Goal: Information Seeking & Learning: Learn about a topic

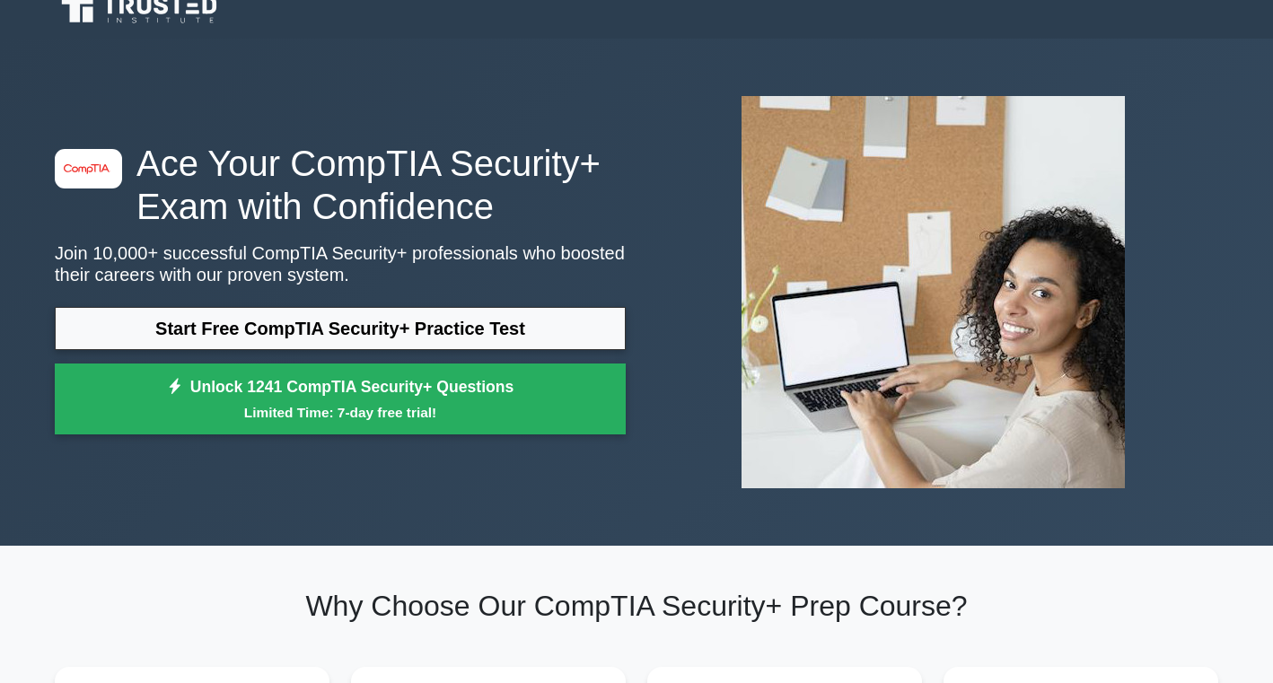
scroll to position [24, 0]
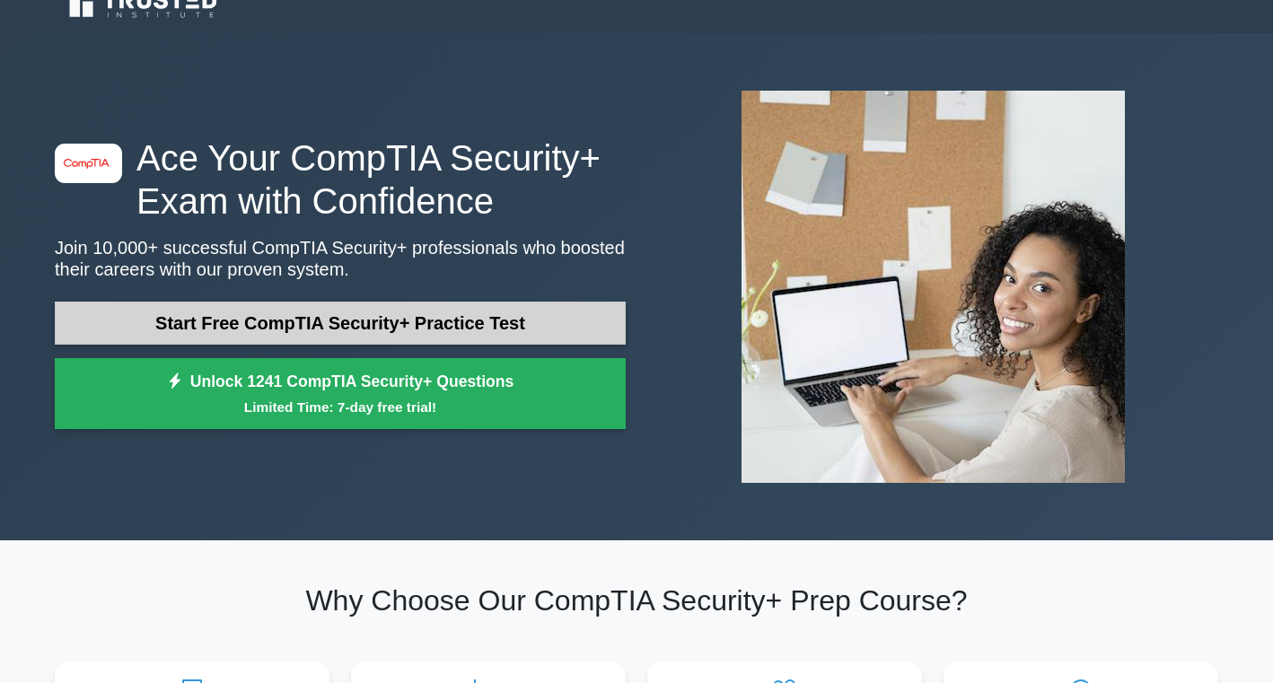
click at [478, 322] on link "Start Free CompTIA Security+ Practice Test" at bounding box center [340, 323] width 571 height 43
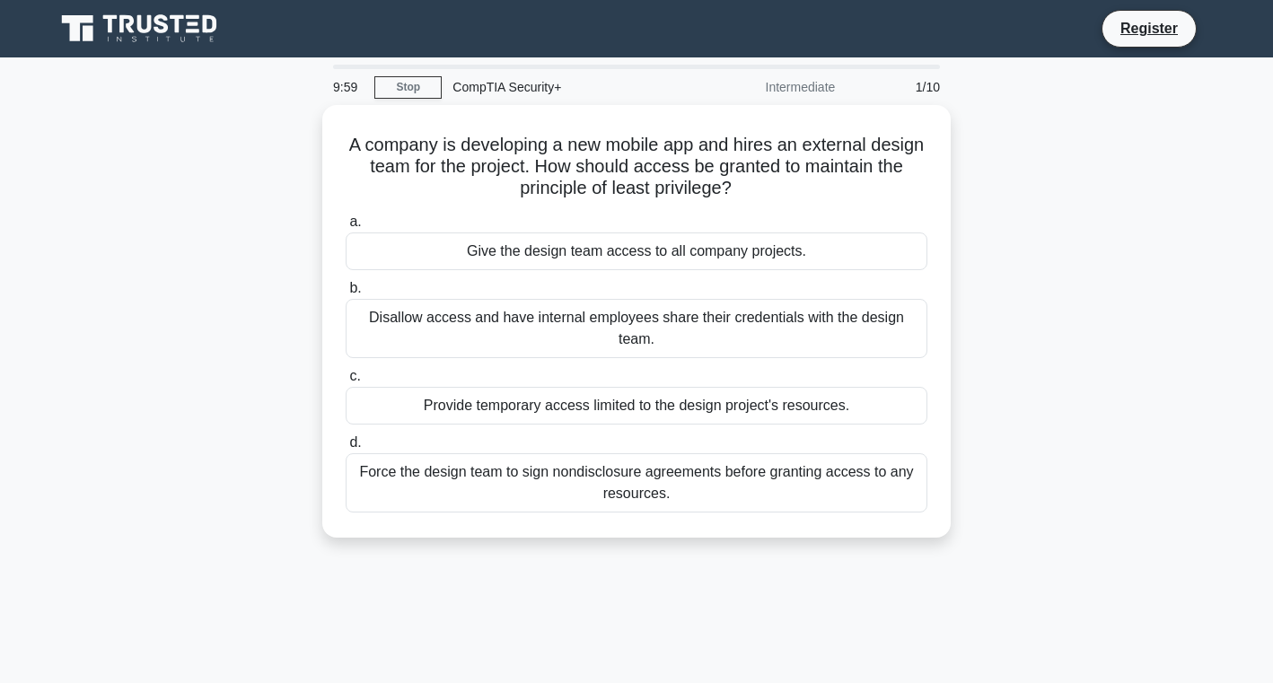
scroll to position [13, 0]
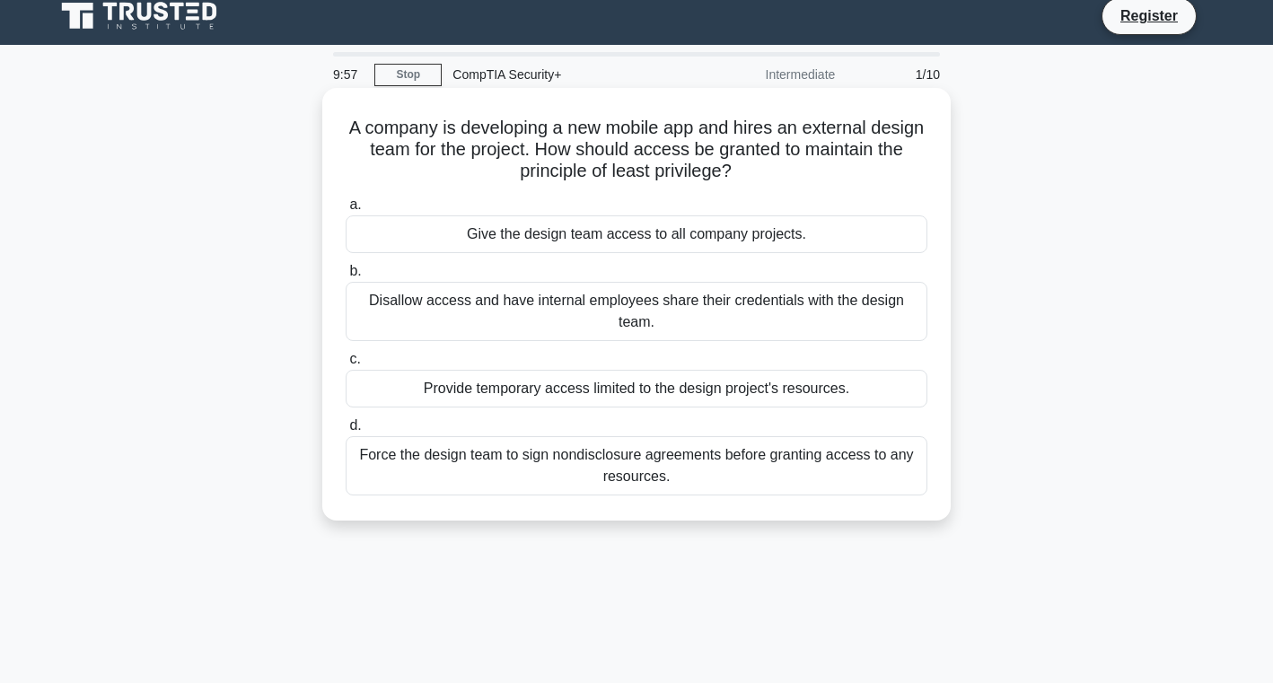
click at [355, 129] on h5 "A company is developing a new mobile app and hires an external design team for …" at bounding box center [636, 150] width 585 height 66
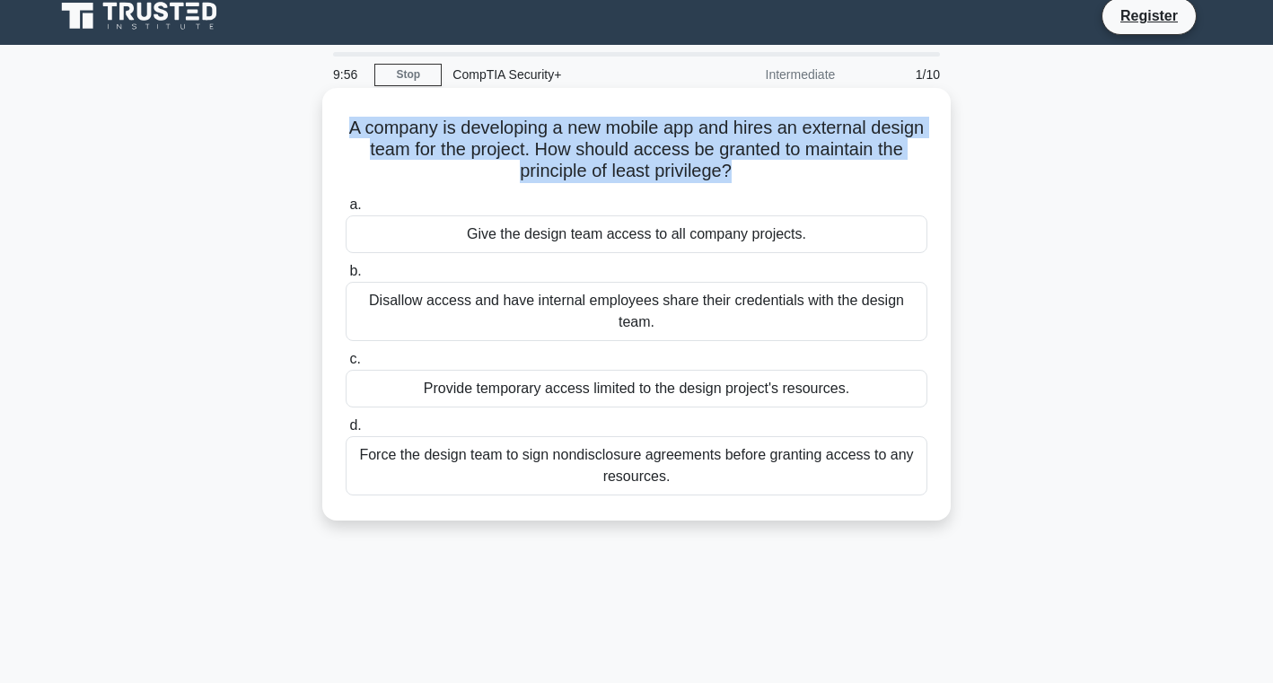
click at [355, 129] on h5 "A company is developing a new mobile app and hires an external design team for …" at bounding box center [636, 150] width 585 height 66
copy div "A company is developing a new mobile app and hires an external design team for …"
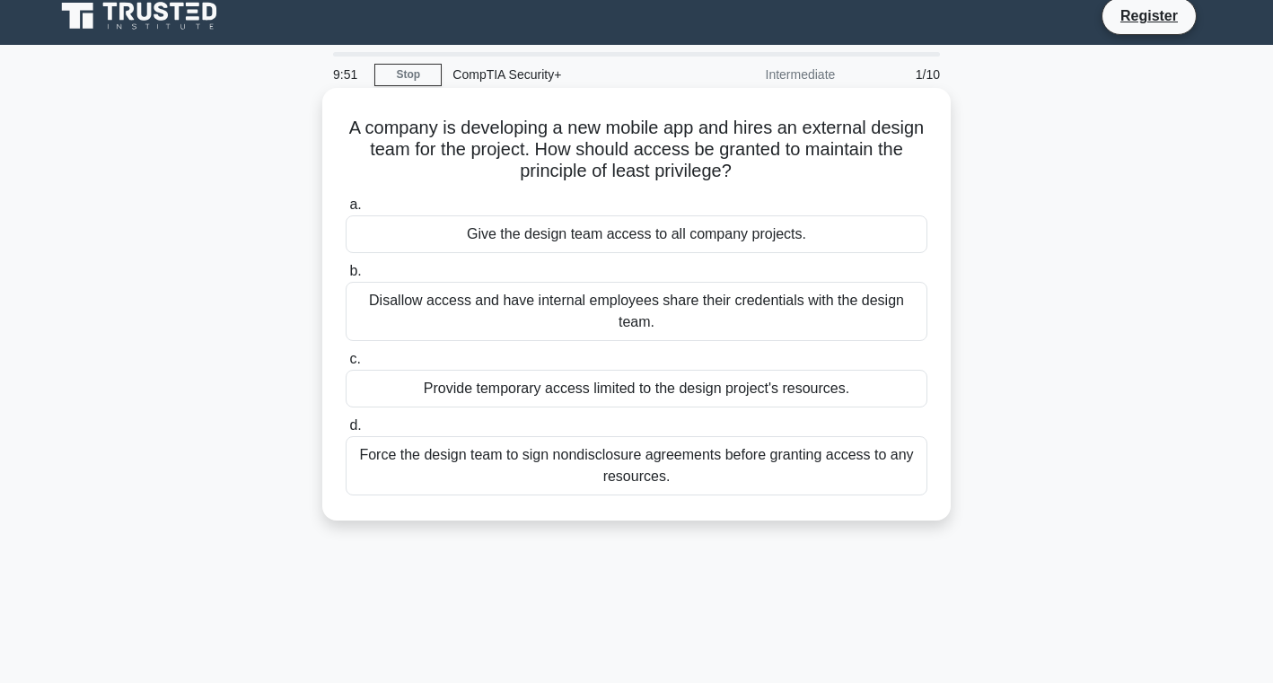
click at [358, 166] on h5 "A company is developing a new mobile app and hires an external design team for …" at bounding box center [636, 150] width 585 height 66
drag, startPoint x: 336, startPoint y: 190, endPoint x: 473, endPoint y: 495, distance: 333.9
click at [473, 495] on div "a. Give the design team access to all company projects. b. Disallow access and …" at bounding box center [636, 344] width 603 height 309
copy div "a. Give the design team access to all company projects. b. Disallow access and …"
click at [503, 457] on div "Force the design team to sign nondisclosure agreements before granting access t…" at bounding box center [637, 465] width 582 height 59
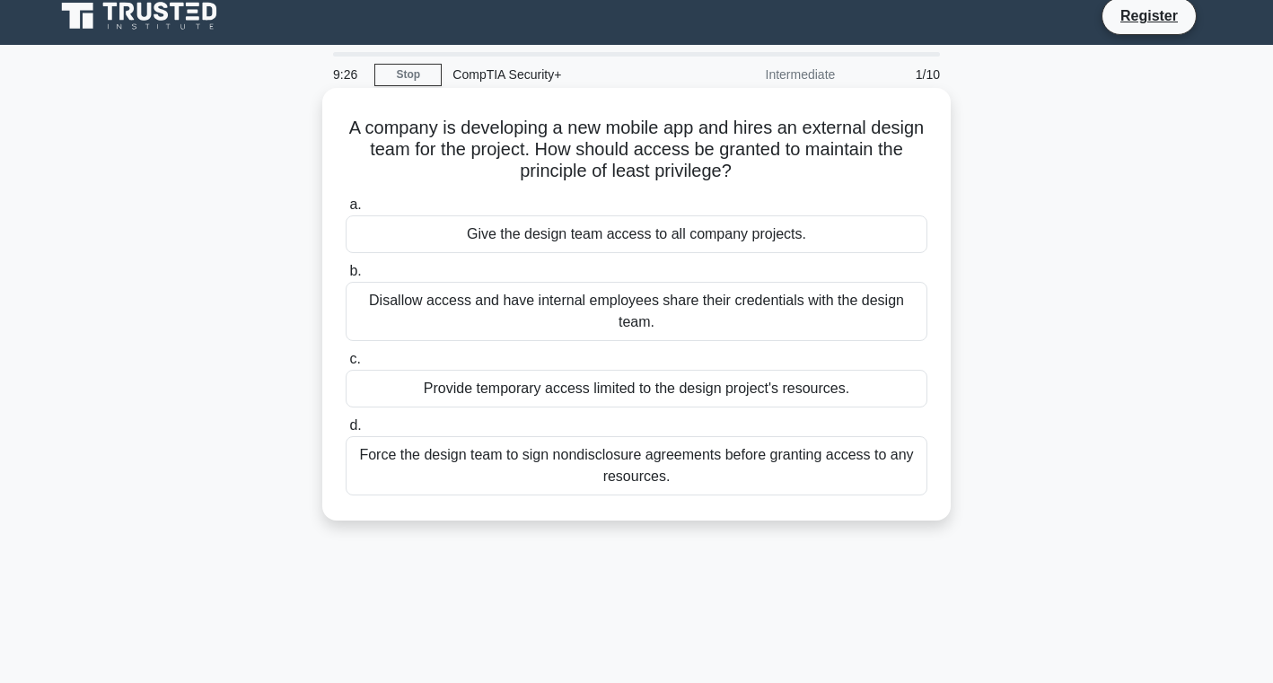
click at [346, 432] on input "d. Force the design team to sign nondisclosure agreements before granting acces…" at bounding box center [346, 426] width 0 height 12
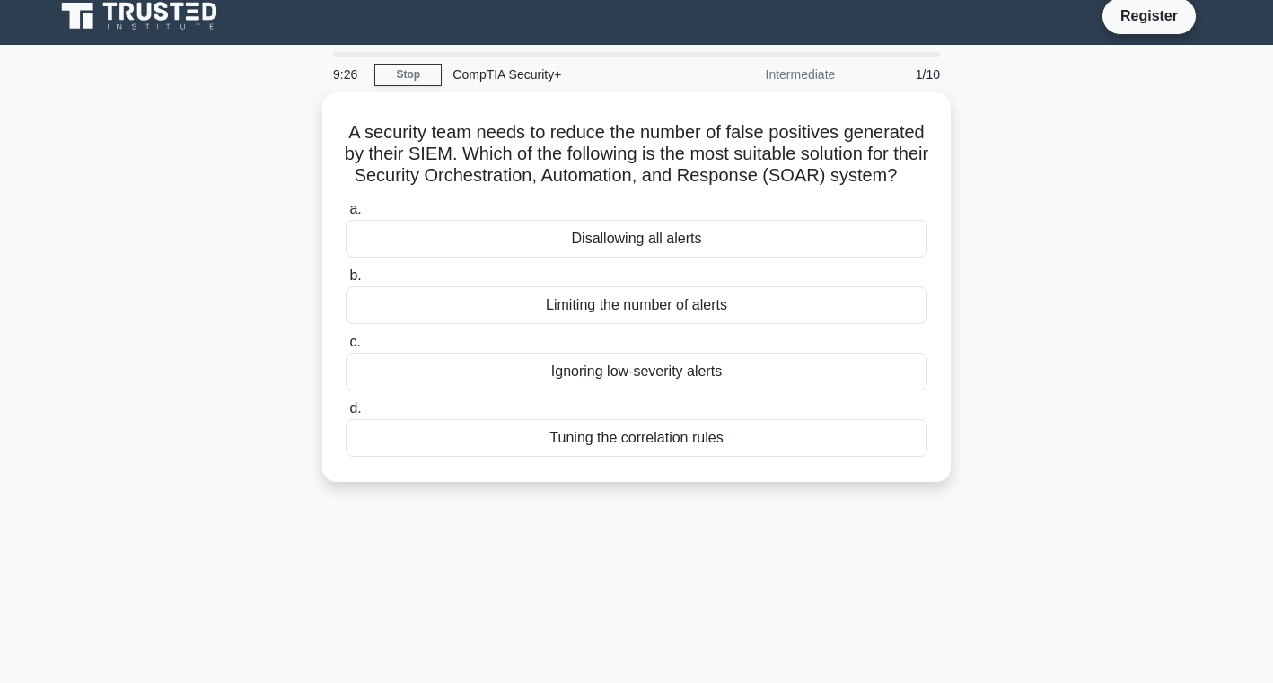
scroll to position [0, 0]
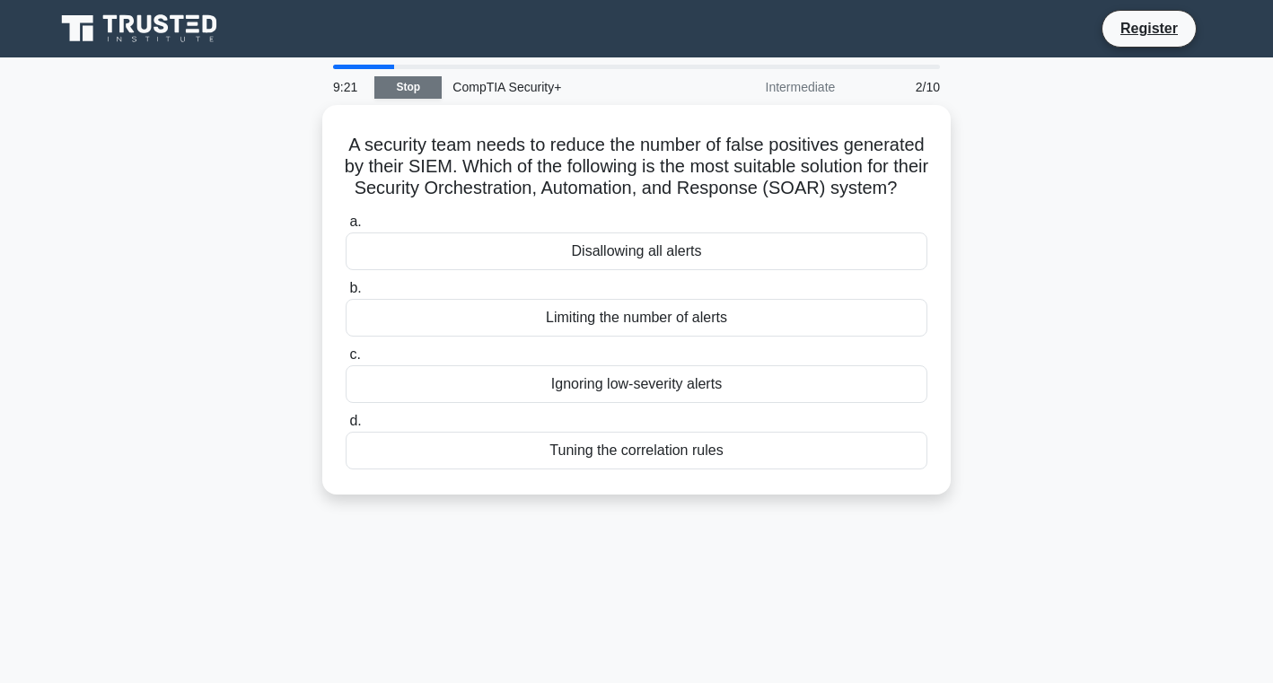
click at [390, 84] on link "Stop" at bounding box center [407, 87] width 67 height 22
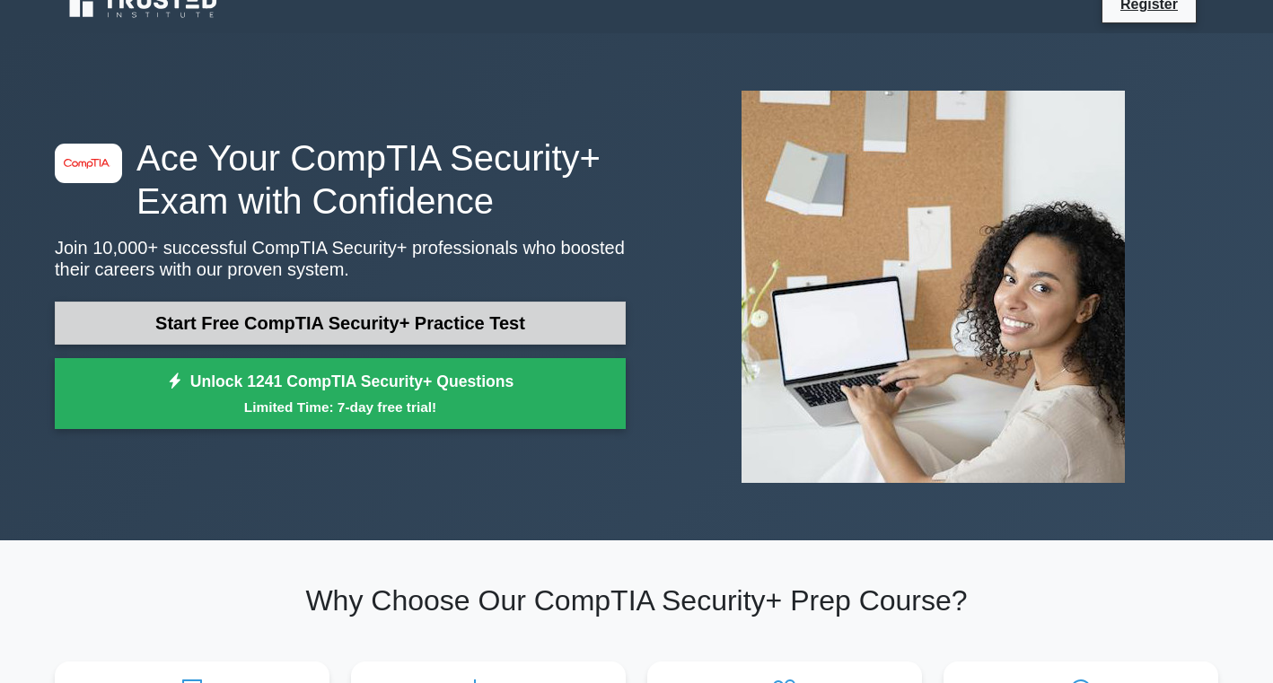
click at [422, 312] on link "Start Free CompTIA Security+ Practice Test" at bounding box center [340, 323] width 571 height 43
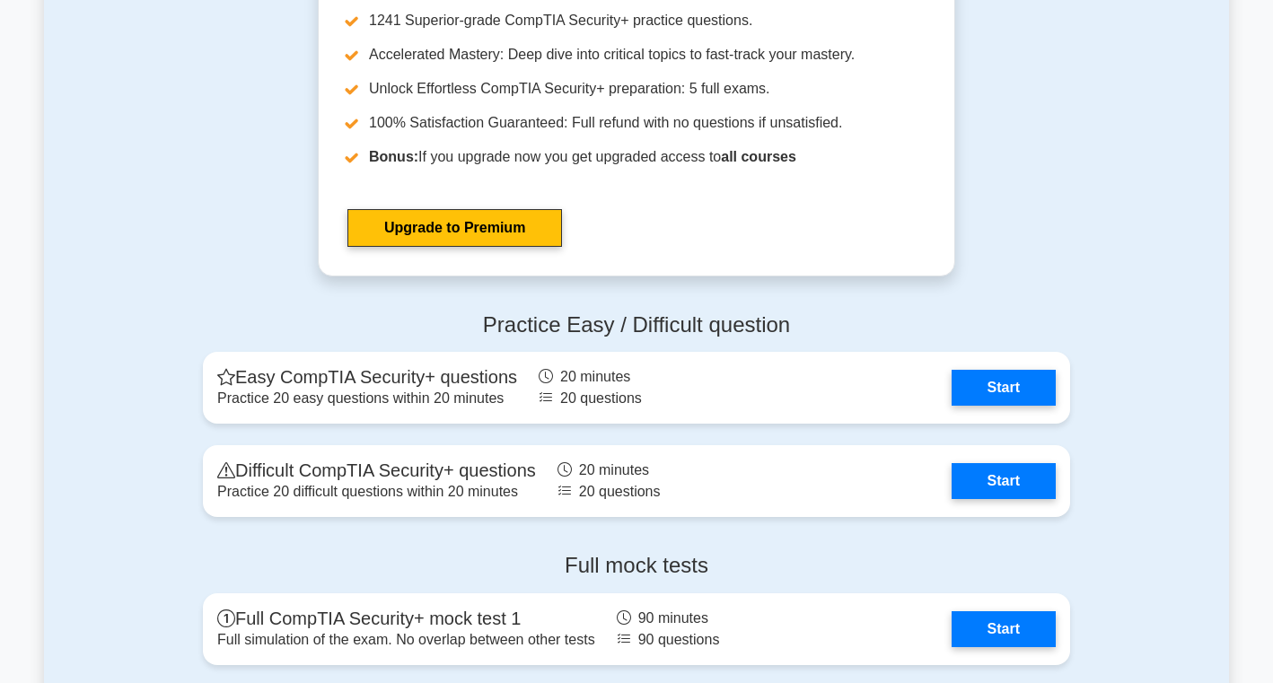
scroll to position [3317, 0]
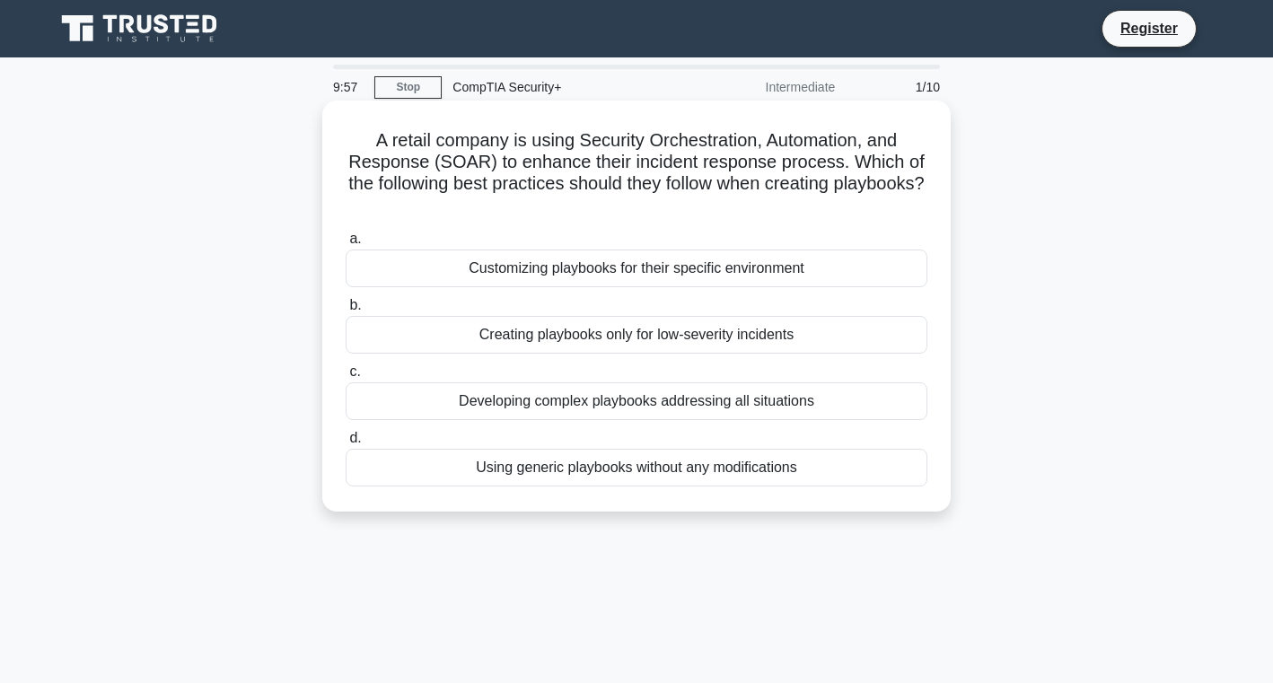
drag, startPoint x: 349, startPoint y: 132, endPoint x: 517, endPoint y: 489, distance: 394.7
click at [517, 489] on div "A retail company is using Security Orchestration, Automation, and Response (SOA…" at bounding box center [636, 306] width 614 height 397
copy div "A retail company is using Security Orchestration, Automation, and Response (SOA…"
click at [739, 266] on div "Customizing playbooks for their specific environment" at bounding box center [637, 269] width 582 height 38
click at [346, 245] on input "a. Customizing playbooks for their specific environment" at bounding box center [346, 239] width 0 height 12
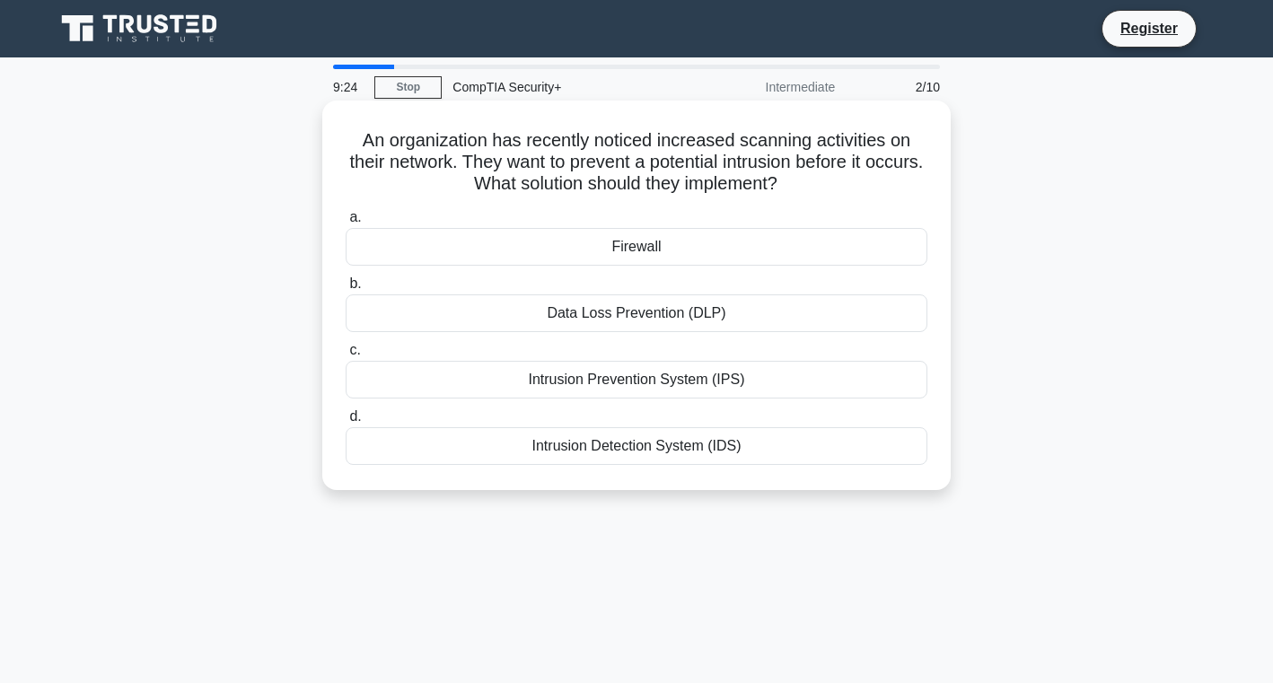
drag, startPoint x: 340, startPoint y: 137, endPoint x: 449, endPoint y: 464, distance: 344.3
click at [449, 464] on div "An organization has recently noticed increased scanning activities on their net…" at bounding box center [636, 295] width 614 height 375
copy div "An organization has recently noticed increased scanning activities on their net…"
click at [601, 445] on div "Intrusion Detection System (IDS)" at bounding box center [637, 446] width 582 height 38
click at [346, 423] on input "d. Intrusion Detection System (IDS)" at bounding box center [346, 417] width 0 height 12
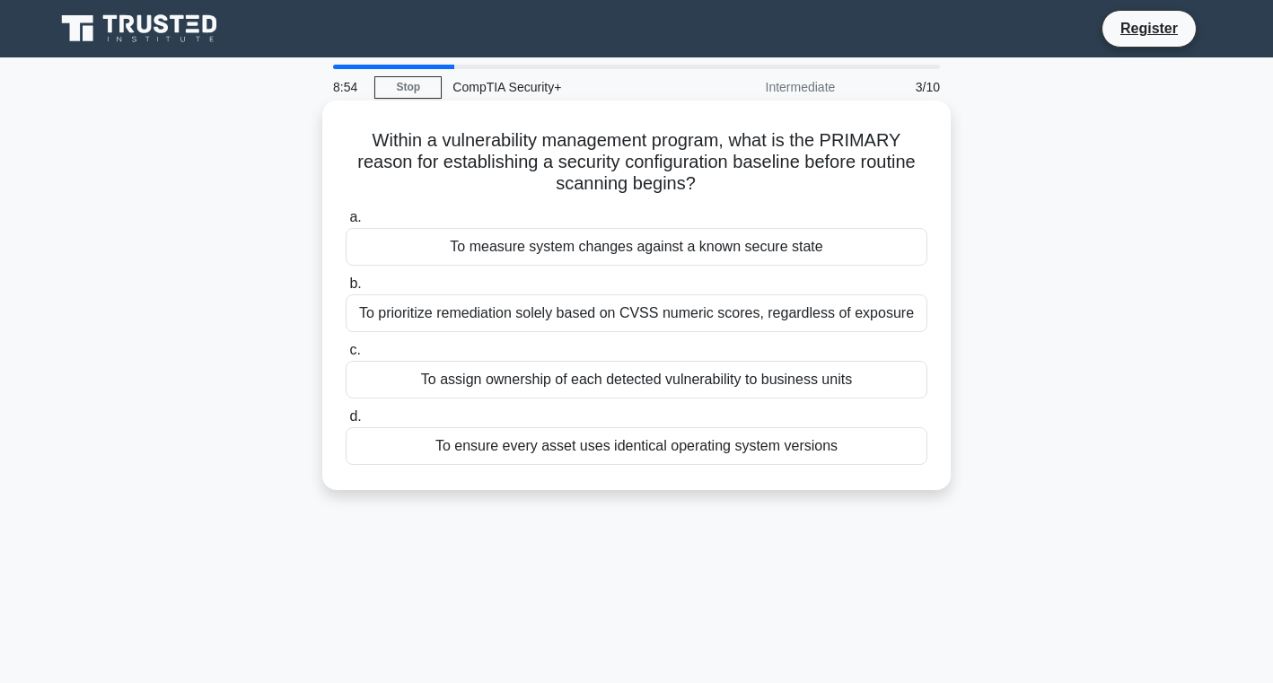
drag, startPoint x: 336, startPoint y: 135, endPoint x: 580, endPoint y: 476, distance: 419.5
click at [580, 476] on div "Within a vulnerability management program, what is the PRIMARY reason for estab…" at bounding box center [636, 295] width 614 height 375
copy div "Within a vulnerability management program, what is the PRIMARY reason for estab…"
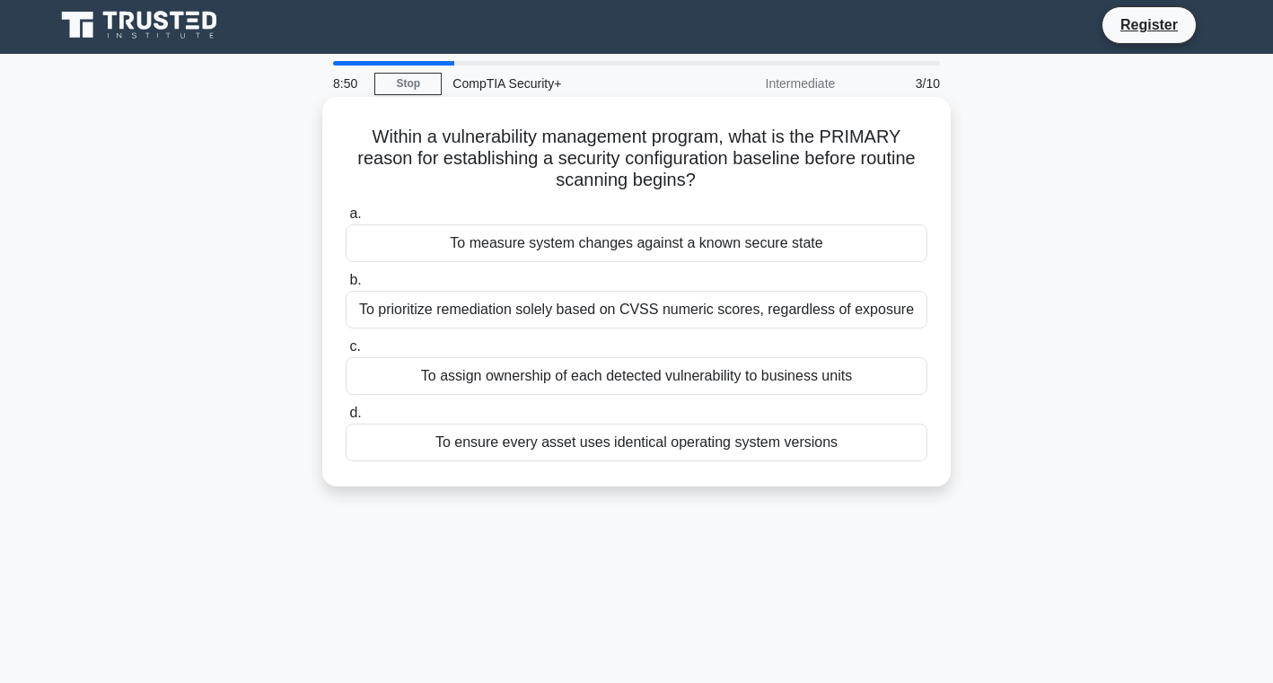
scroll to position [8, 0]
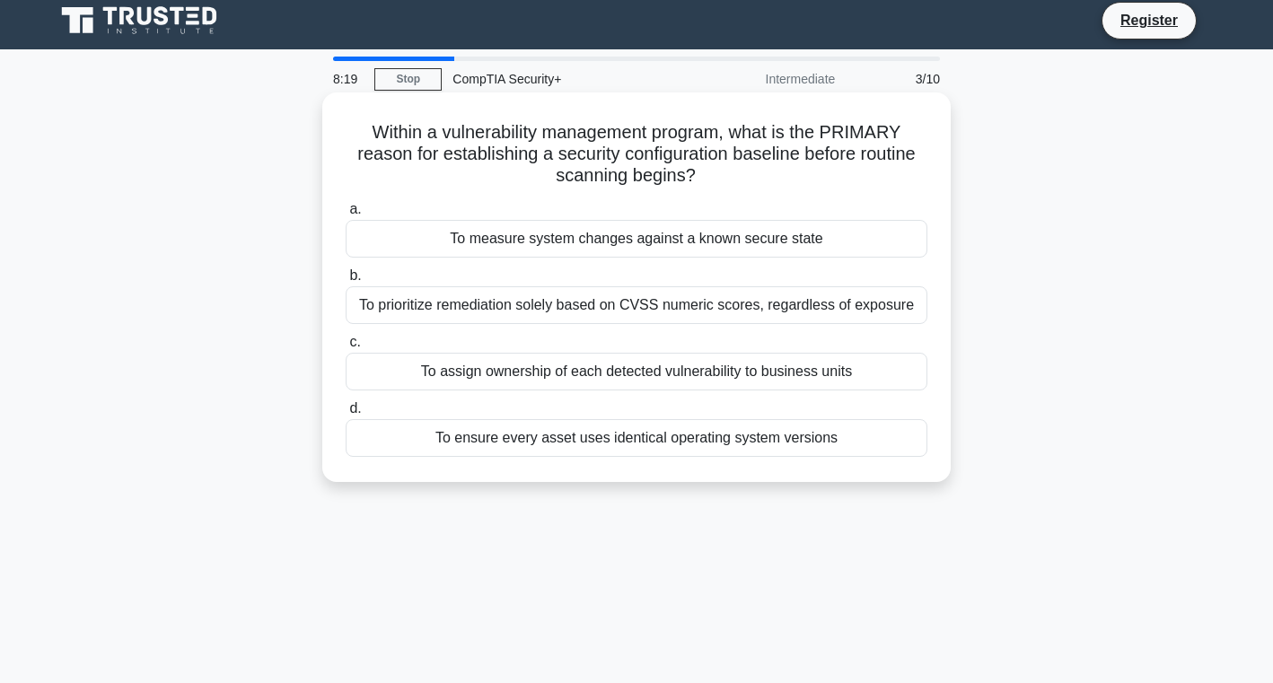
click at [330, 197] on div "Within a vulnerability management program, what is the PRIMARY reason for estab…" at bounding box center [636, 287] width 614 height 375
click at [323, 197] on div "Within a vulnerability management program, what is the PRIMARY reason for estab…" at bounding box center [636, 287] width 628 height 390
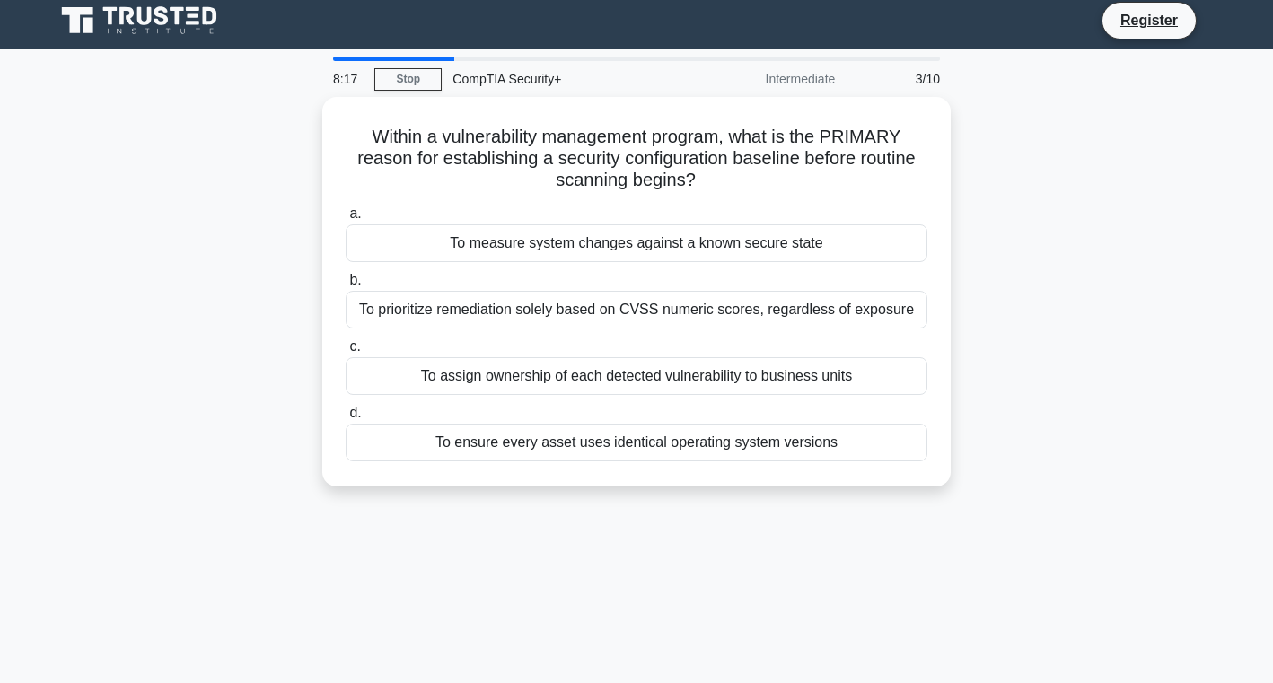
drag, startPoint x: 338, startPoint y: 113, endPoint x: 535, endPoint y: 502, distance: 436.0
click at [535, 502] on div "Within a vulnerability management program, what is the PRIMARY reason for estab…" at bounding box center [636, 302] width 1185 height 411
copy div "Within a vulnerability management program, what is the PRIMARY reason for estab…"
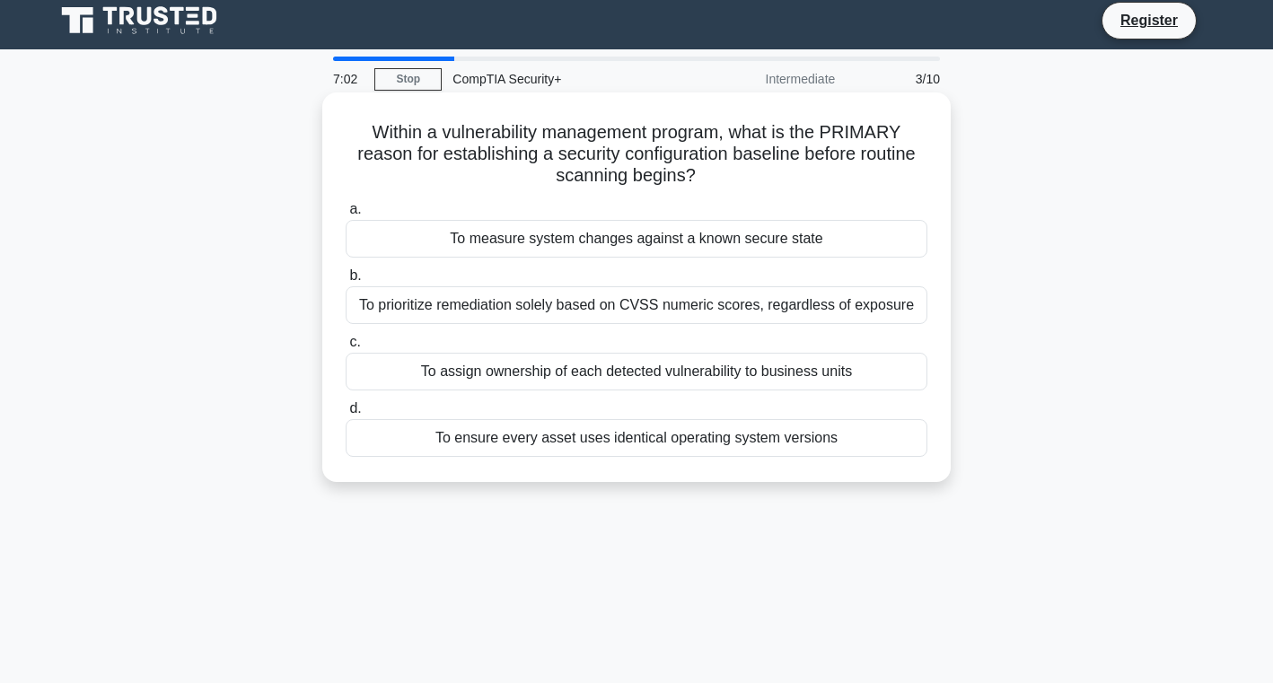
click at [429, 239] on div "To measure system changes against a known secure state" at bounding box center [637, 239] width 582 height 38
click at [346, 215] on input "a. To measure system changes against a known secure state" at bounding box center [346, 210] width 0 height 12
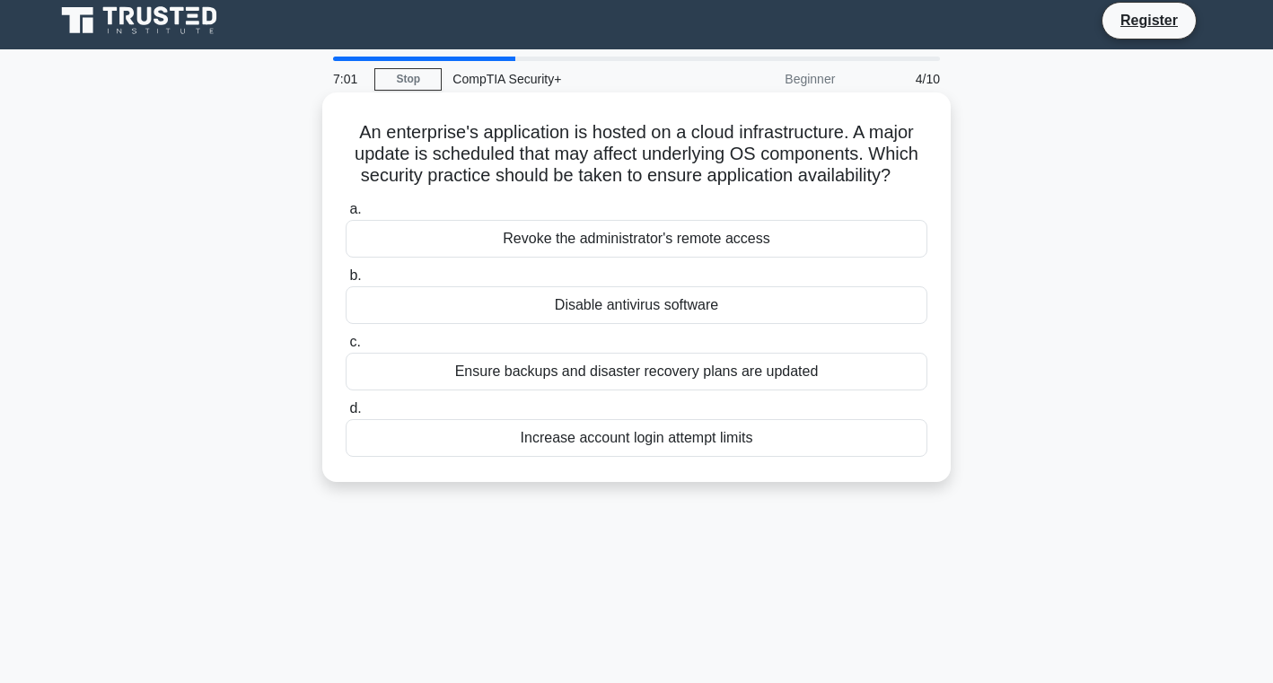
click at [498, 292] on div "Disable antivirus software" at bounding box center [637, 305] width 582 height 38
click at [346, 282] on input "b. Disable antivirus software" at bounding box center [346, 276] width 0 height 12
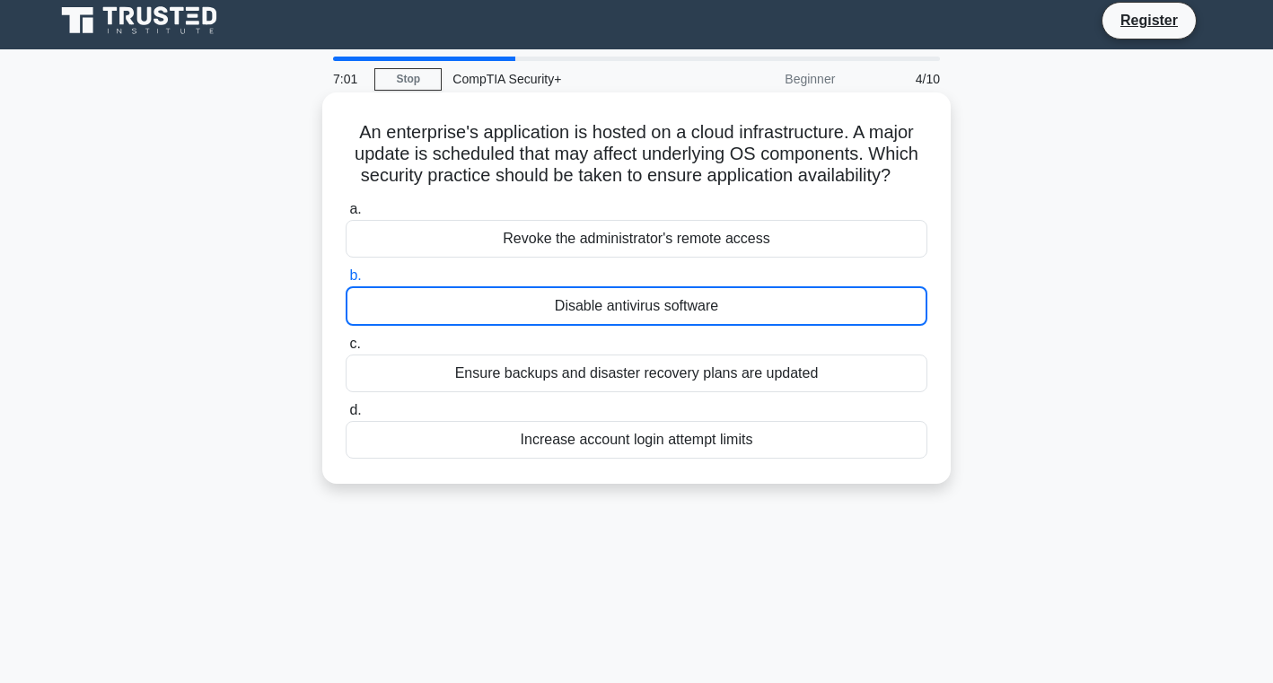
scroll to position [0, 0]
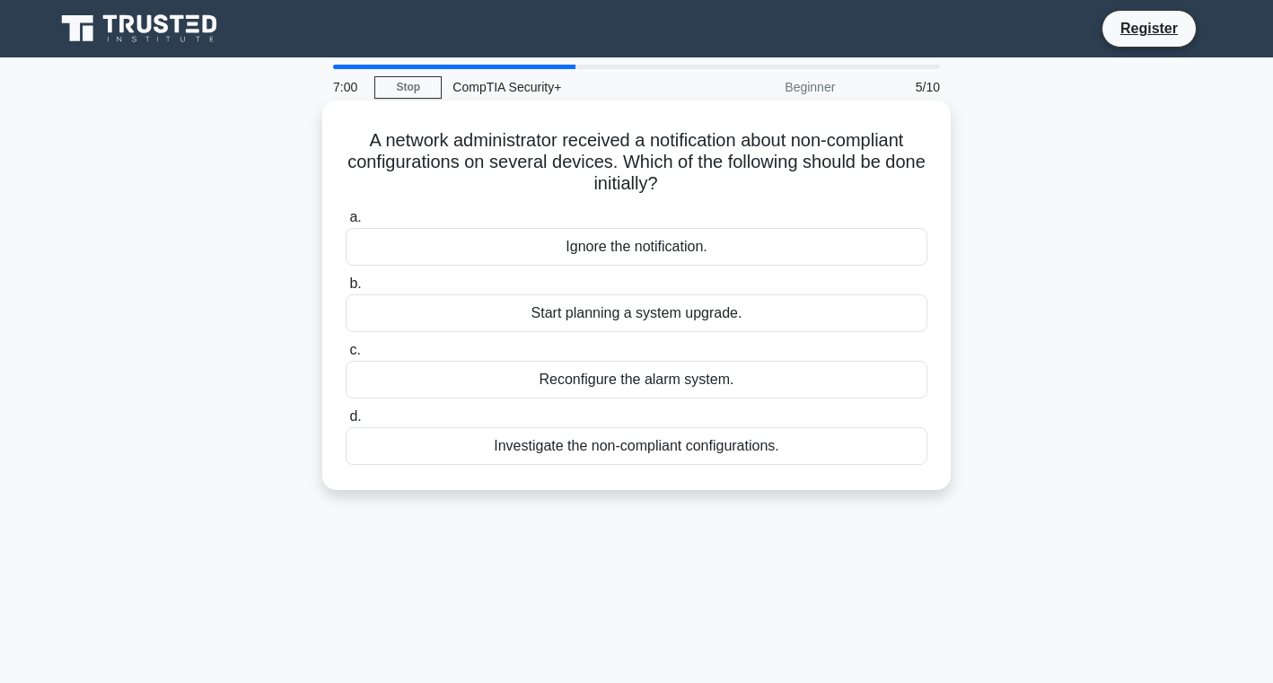
click at [575, 383] on div "Reconfigure the alarm system." at bounding box center [637, 380] width 582 height 38
click at [346, 356] on input "c. Reconfigure the alarm system." at bounding box center [346, 351] width 0 height 12
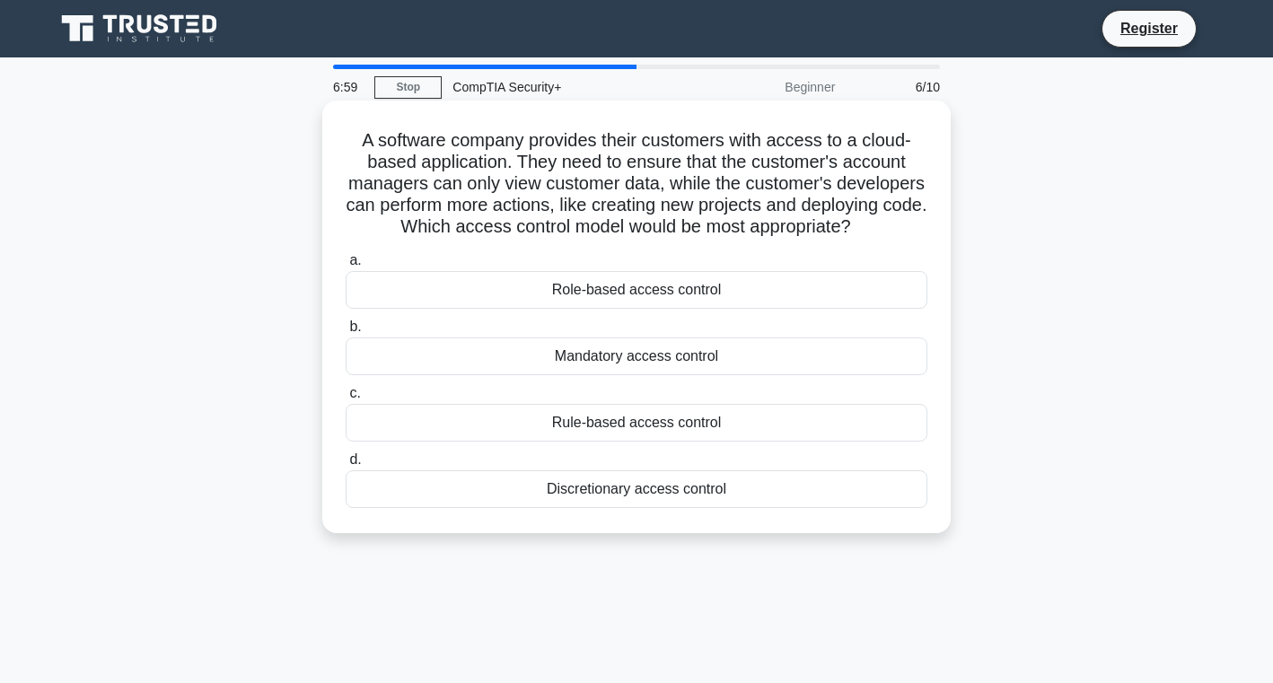
click at [605, 423] on div "Rule-based access control" at bounding box center [637, 423] width 582 height 38
click at [346, 399] on input "c. Rule-based access control" at bounding box center [346, 394] width 0 height 12
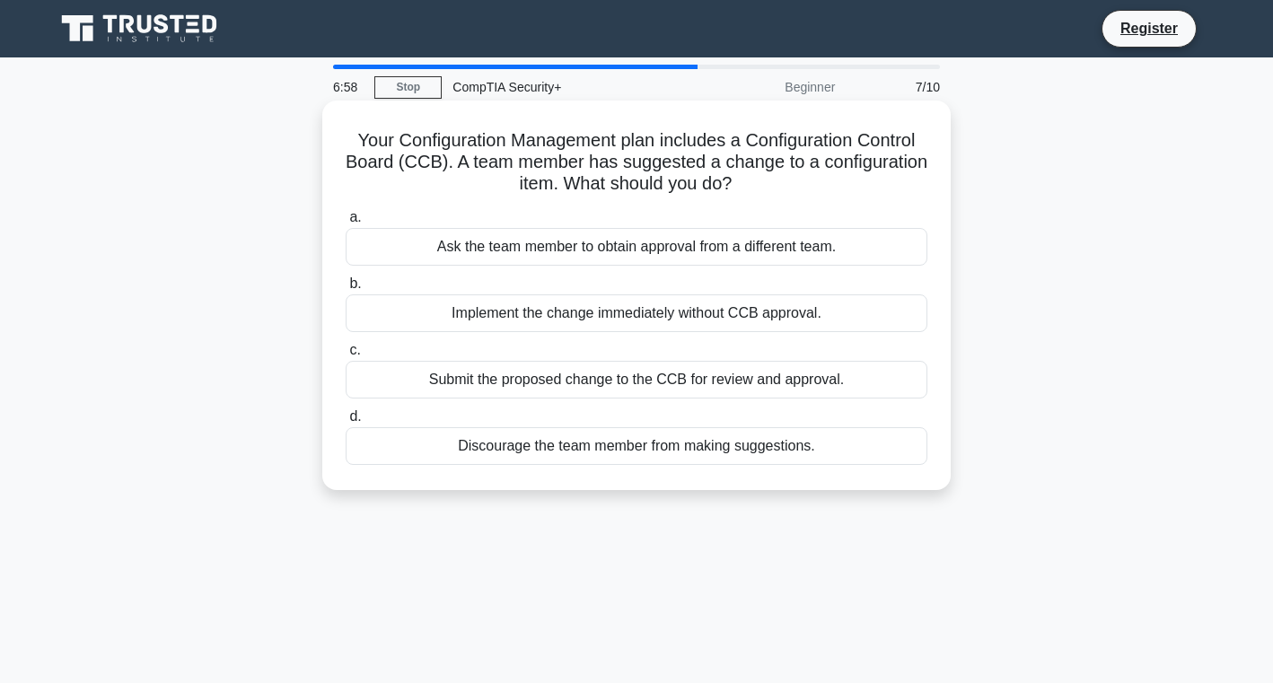
click at [587, 326] on div "Implement the change immediately without CCB approval." at bounding box center [637, 313] width 582 height 38
click at [346, 290] on input "b. Implement the change immediately without CCB approval." at bounding box center [346, 284] width 0 height 12
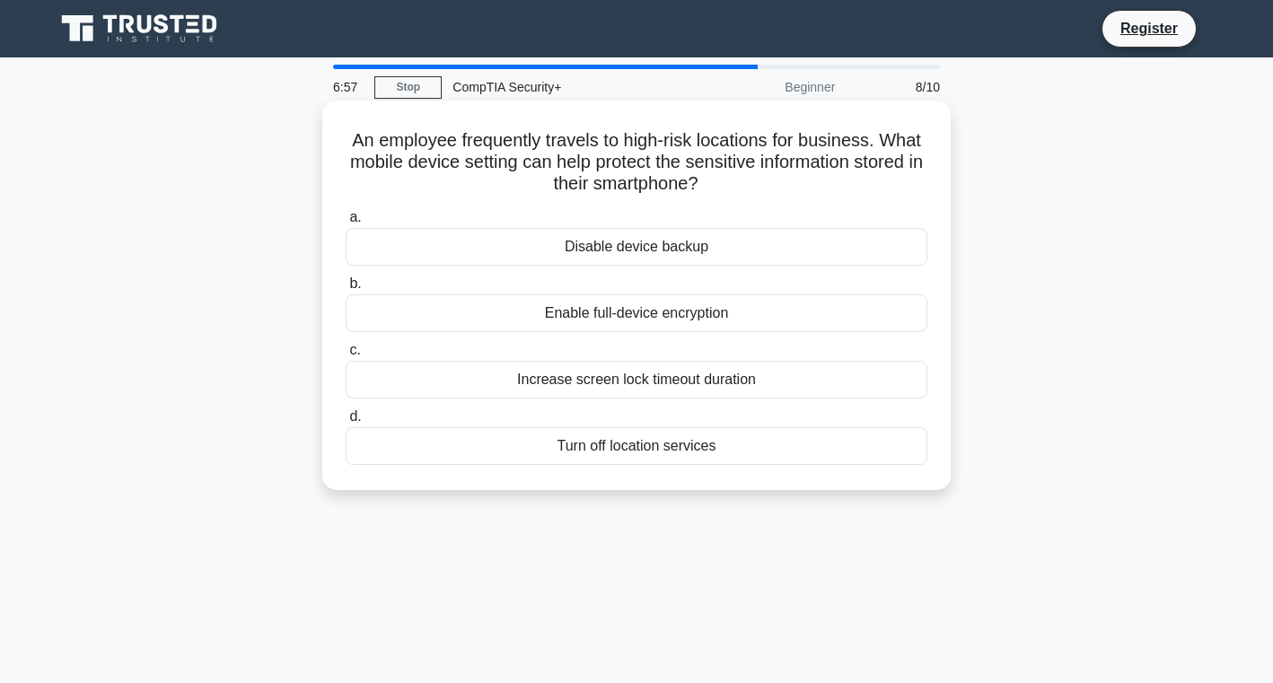
click at [624, 381] on div "Increase screen lock timeout duration" at bounding box center [637, 380] width 582 height 38
click at [346, 356] on input "c. Increase screen lock timeout duration" at bounding box center [346, 351] width 0 height 12
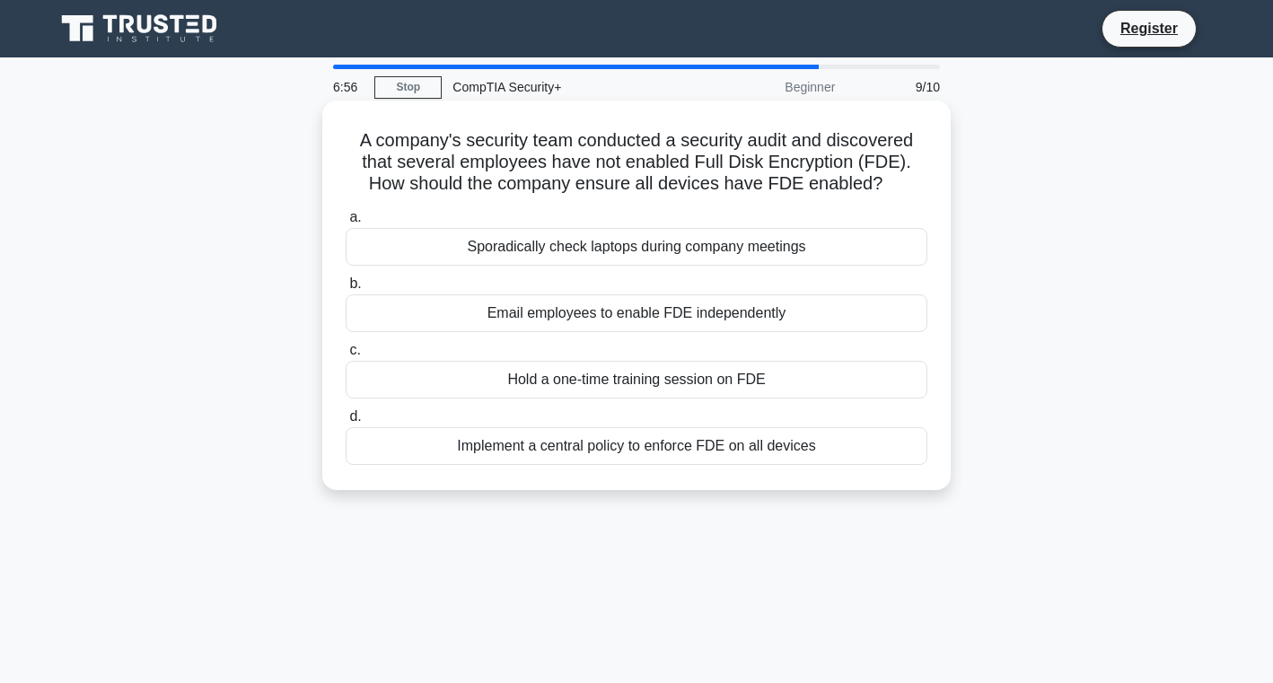
click at [586, 326] on div "Email employees to enable FDE independently" at bounding box center [637, 313] width 582 height 38
click at [346, 290] on input "b. Email employees to enable FDE independently" at bounding box center [346, 284] width 0 height 12
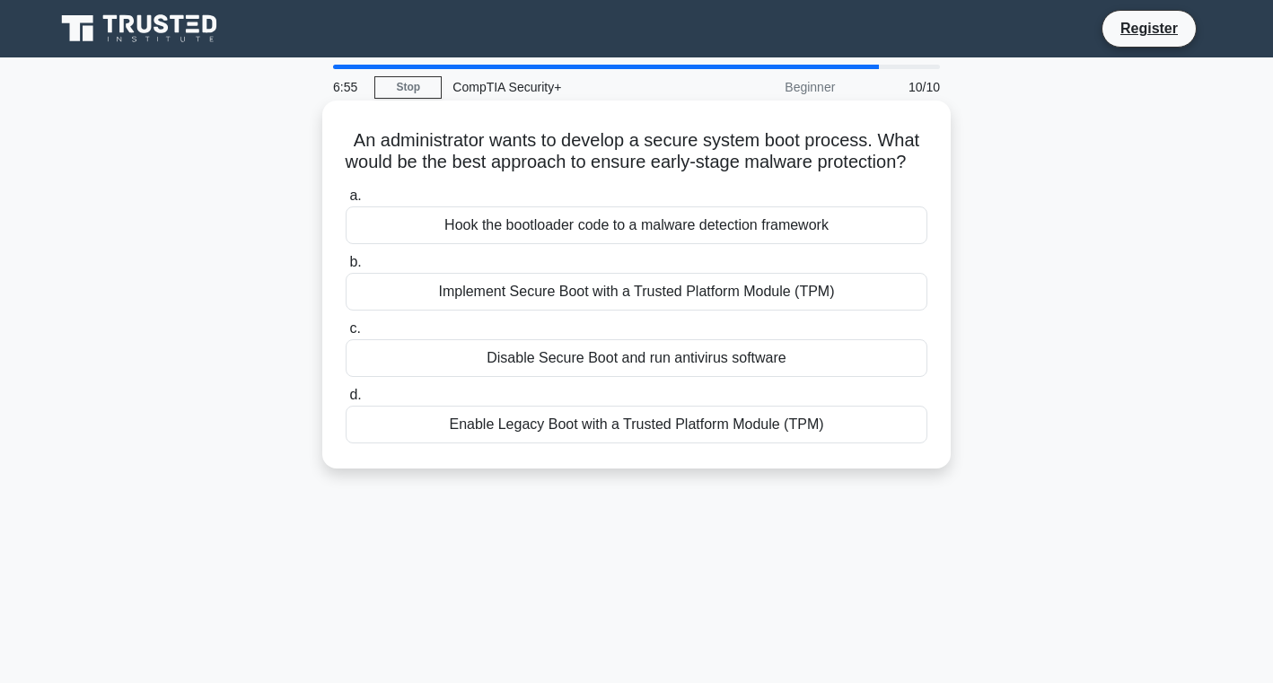
click at [630, 244] on div "Hook the bootloader code to a malware detection framework" at bounding box center [637, 225] width 582 height 38
click at [346, 202] on input "a. Hook the bootloader code to a malware detection framework" at bounding box center [346, 196] width 0 height 12
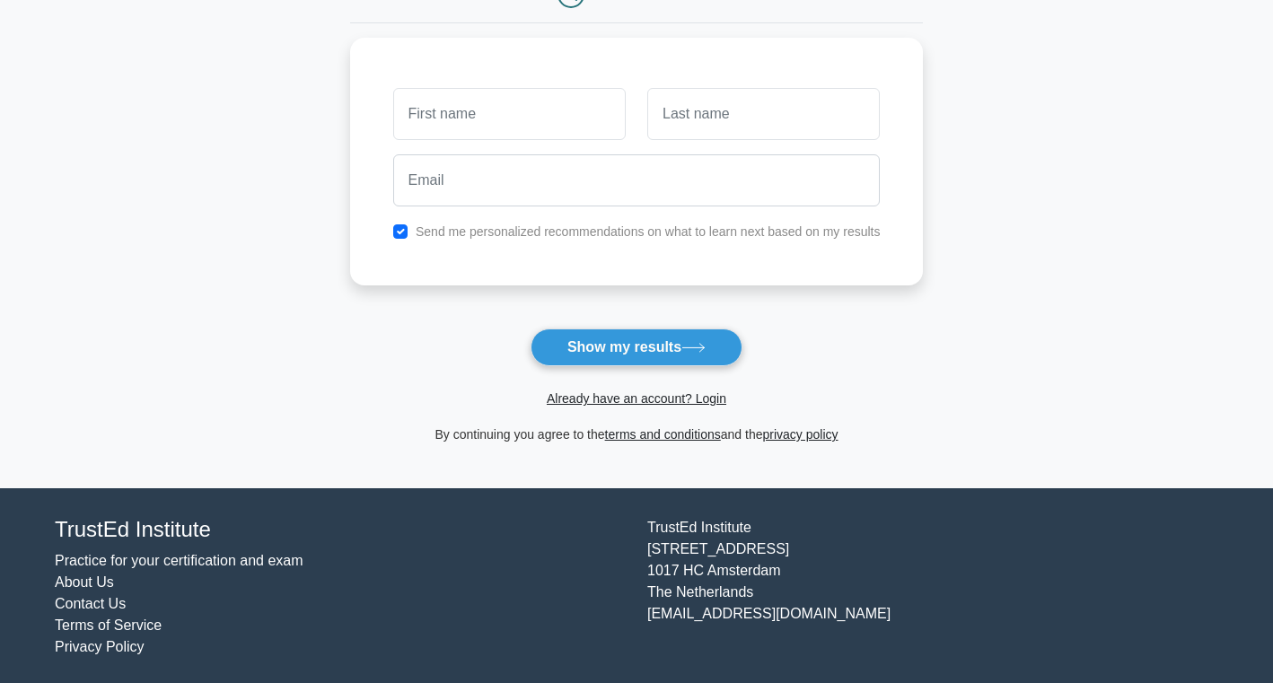
scroll to position [219, 0]
